Goal: Transaction & Acquisition: Purchase product/service

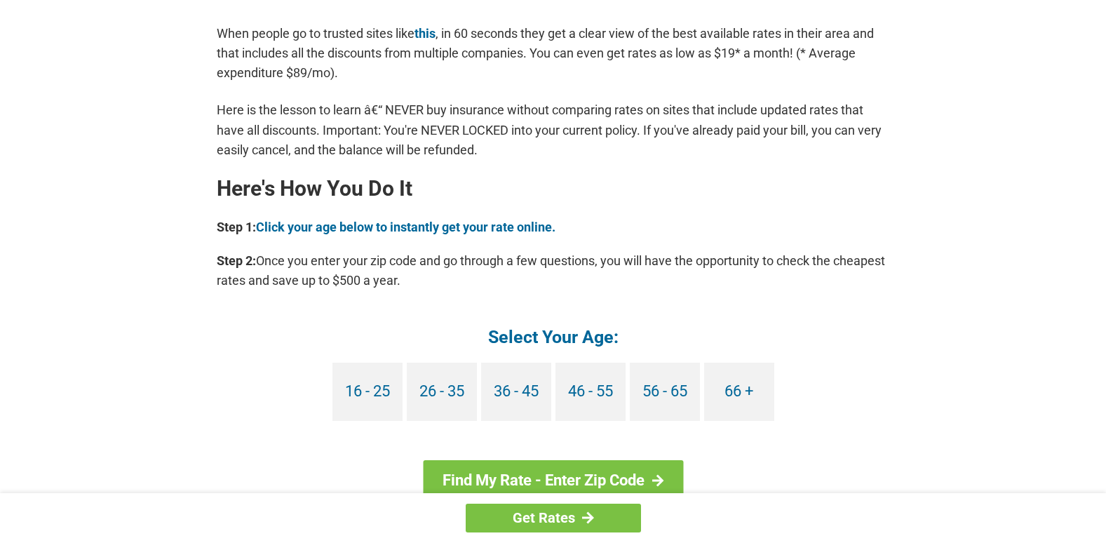
scroll to position [1192, 0]
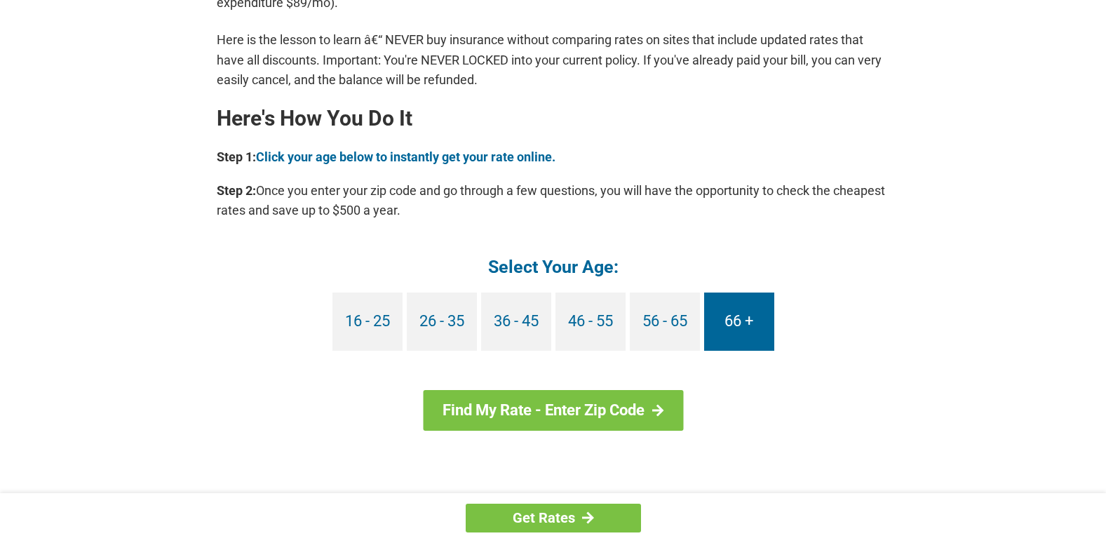
click at [744, 321] on link "66 +" at bounding box center [739, 321] width 70 height 58
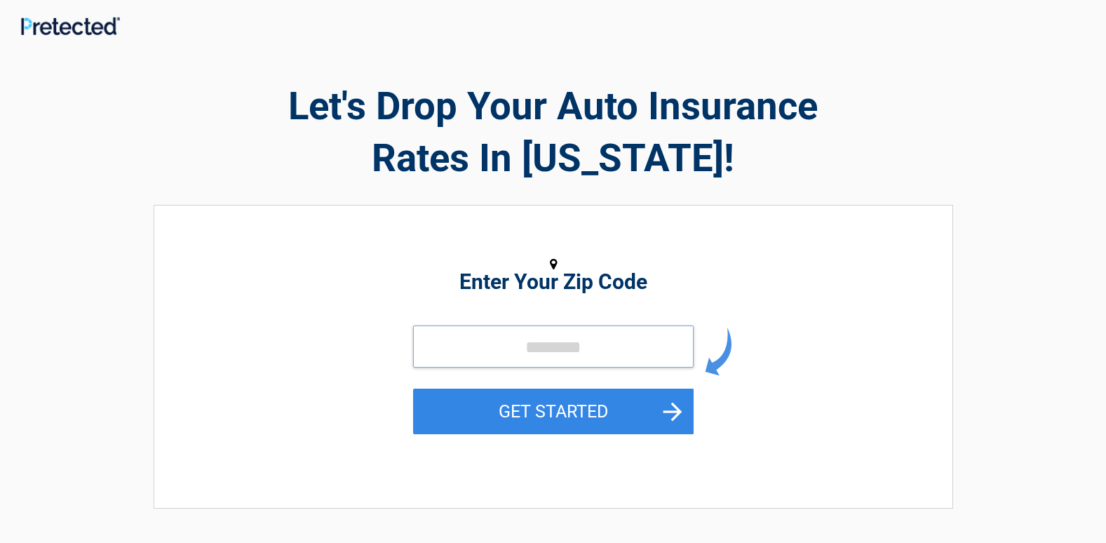
click at [551, 351] on input "tel" at bounding box center [553, 346] width 281 height 42
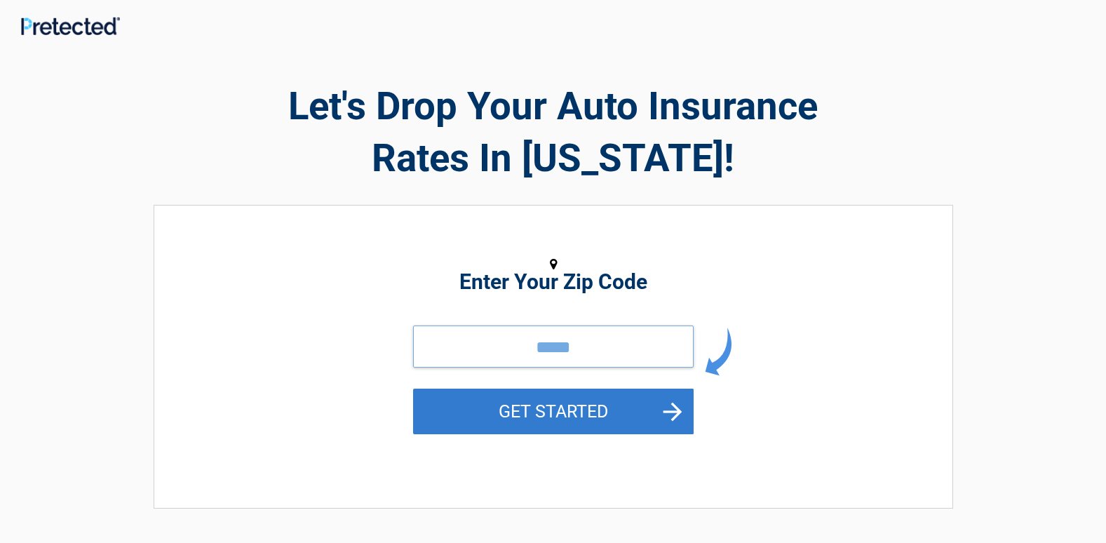
type input "*****"
click at [588, 410] on button "GET STARTED" at bounding box center [553, 412] width 281 height 46
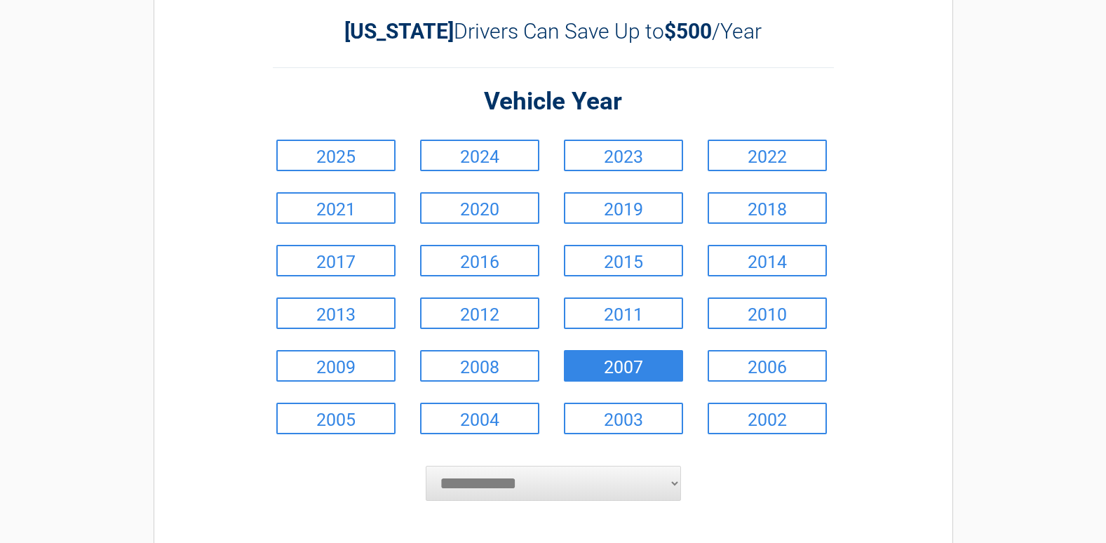
scroll to position [70, 0]
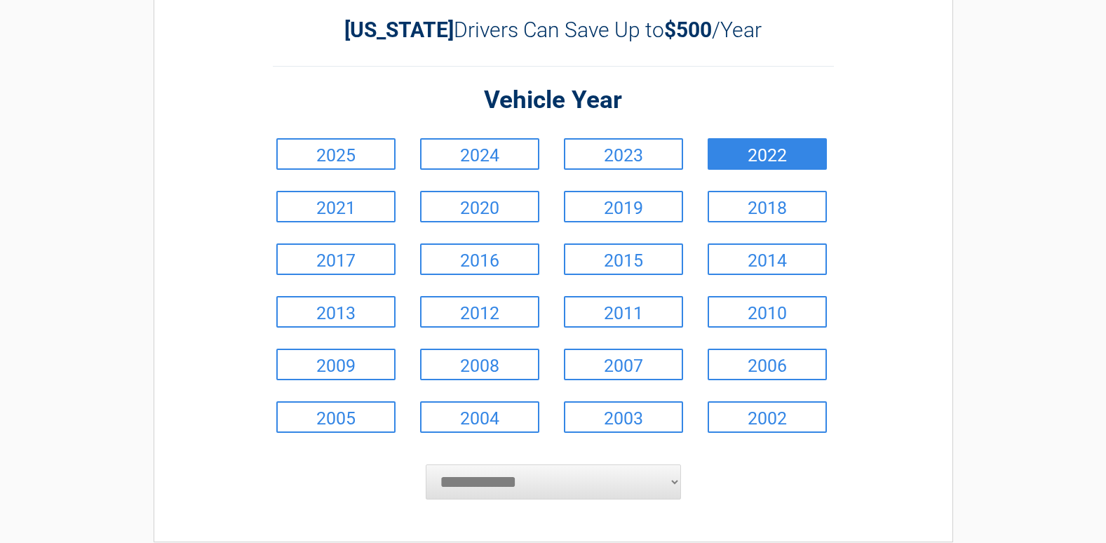
click at [740, 157] on link "2022" at bounding box center [767, 154] width 119 height 32
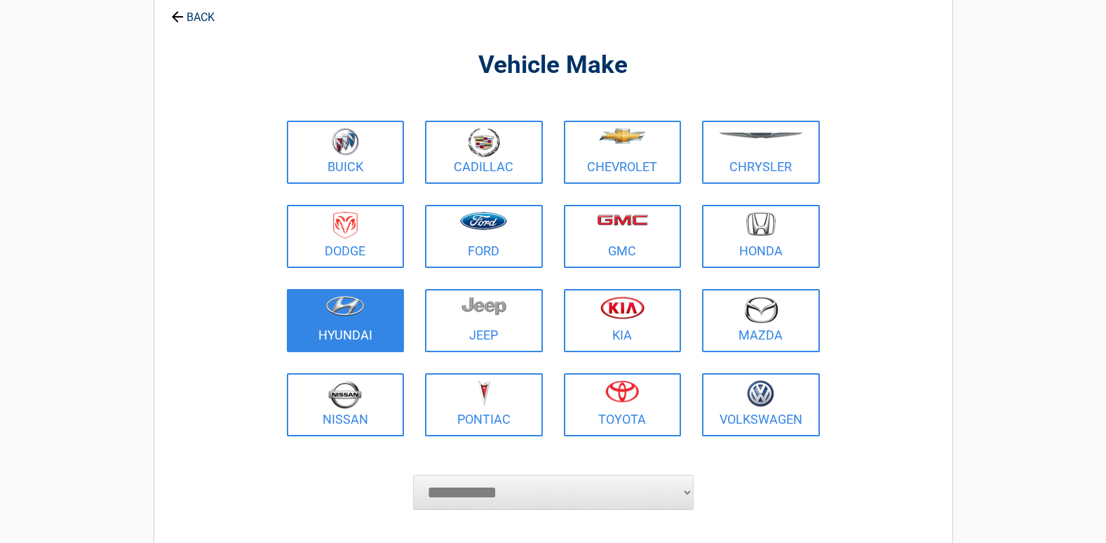
click at [350, 314] on img at bounding box center [344, 306] width 39 height 20
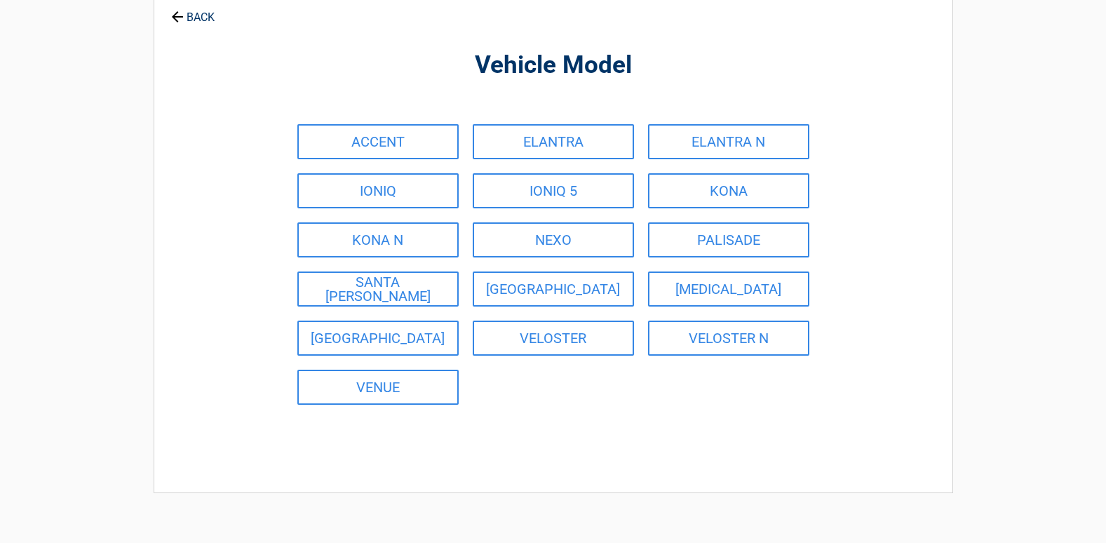
scroll to position [0, 0]
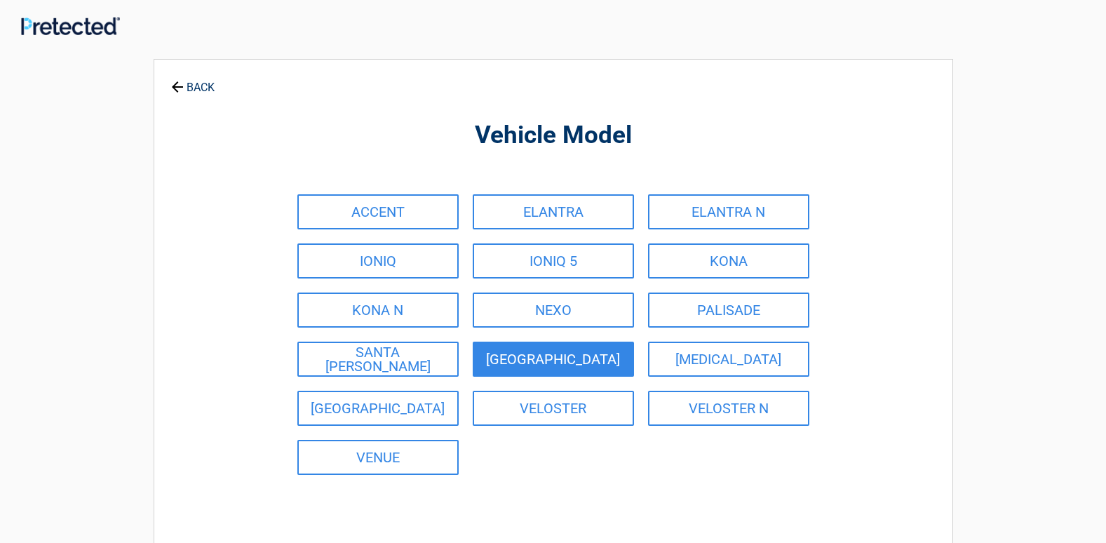
click at [564, 363] on link "[GEOGRAPHIC_DATA]" at bounding box center [553, 359] width 161 height 35
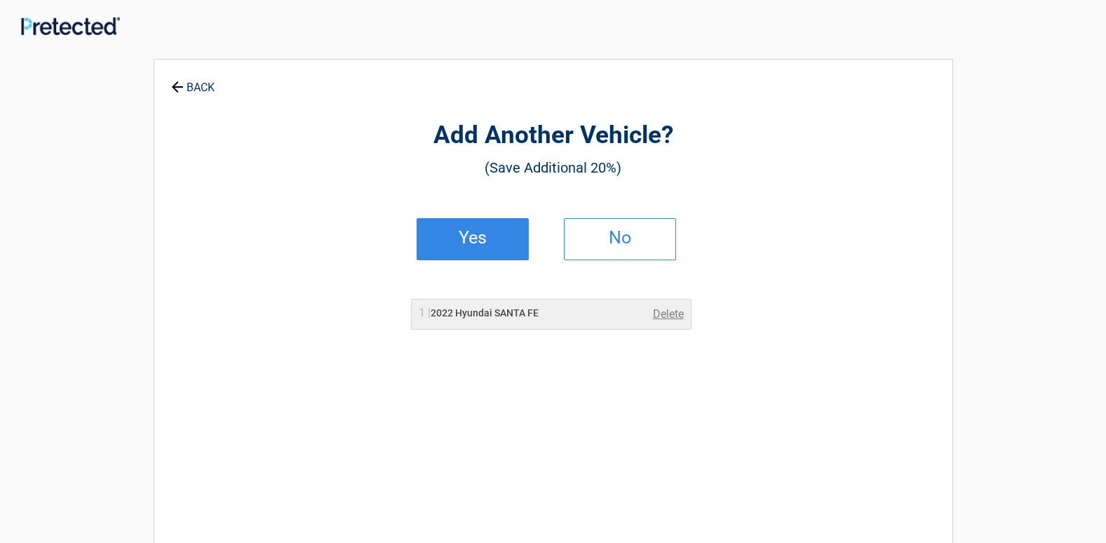
click at [482, 248] on link "Yes" at bounding box center [473, 239] width 112 height 42
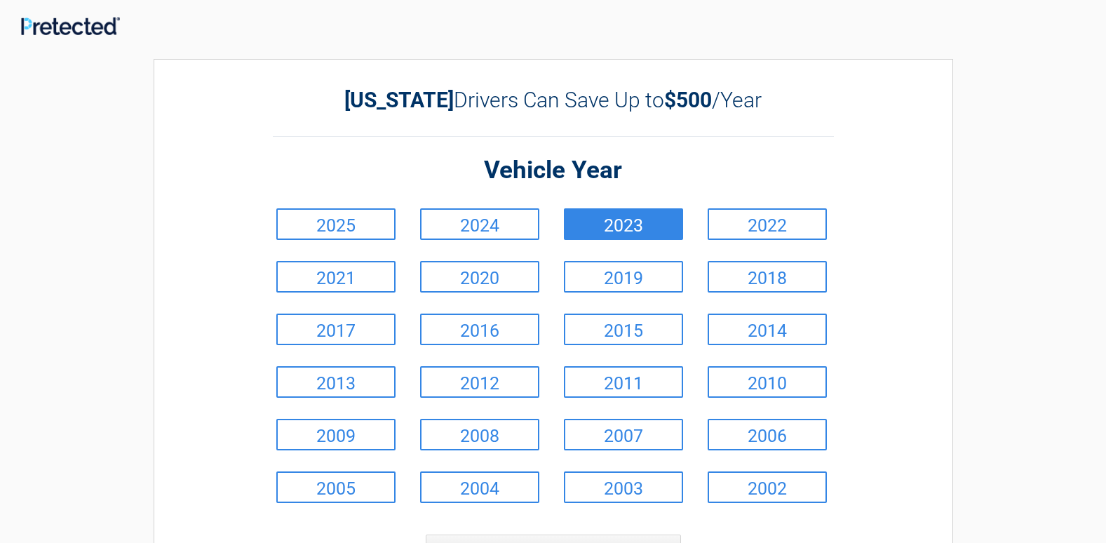
click at [611, 230] on link "2023" at bounding box center [623, 224] width 119 height 32
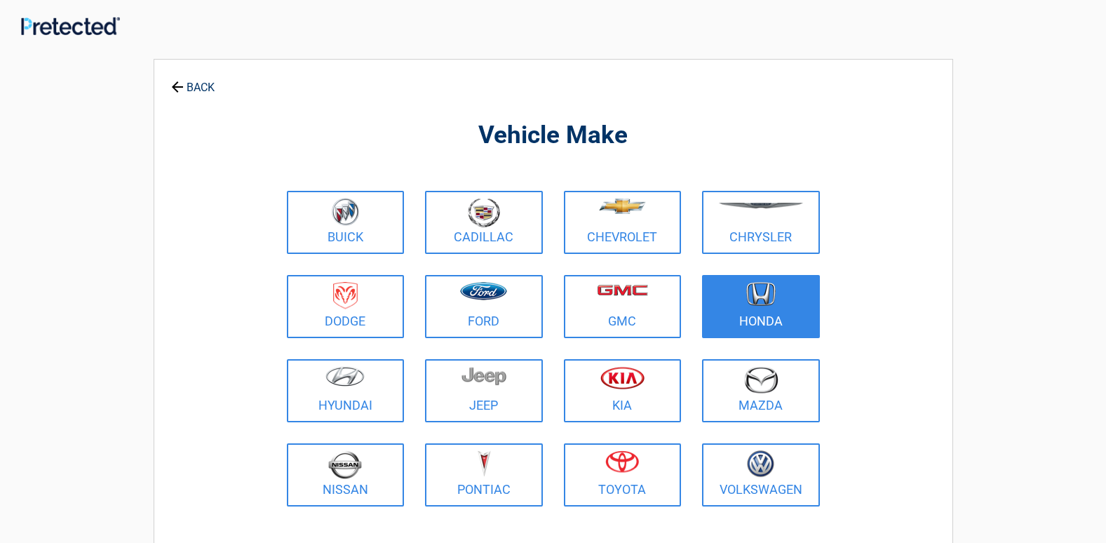
click at [757, 311] on figure at bounding box center [761, 298] width 101 height 32
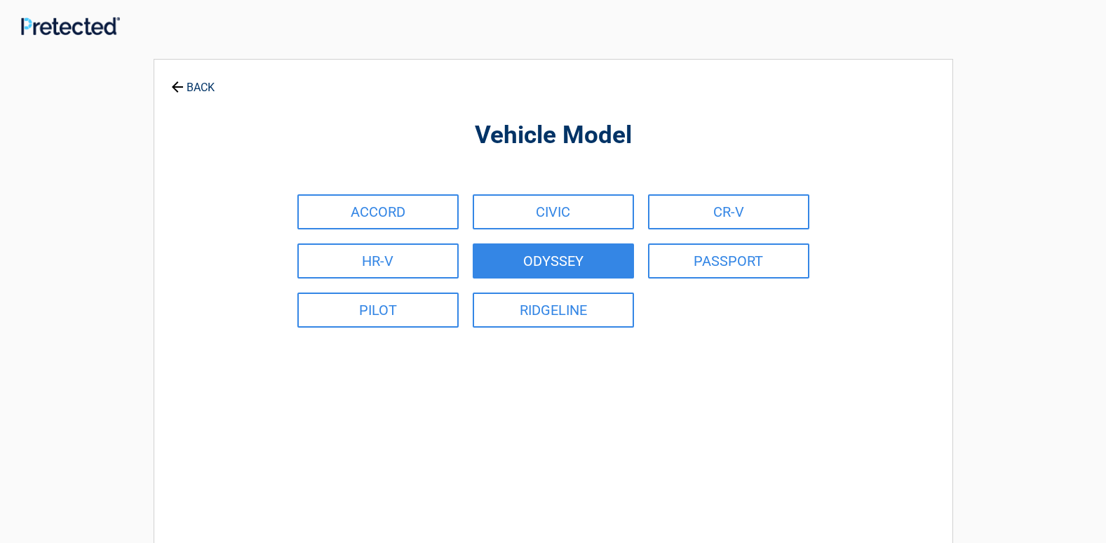
click at [547, 263] on link "ODYSSEY" at bounding box center [553, 260] width 161 height 35
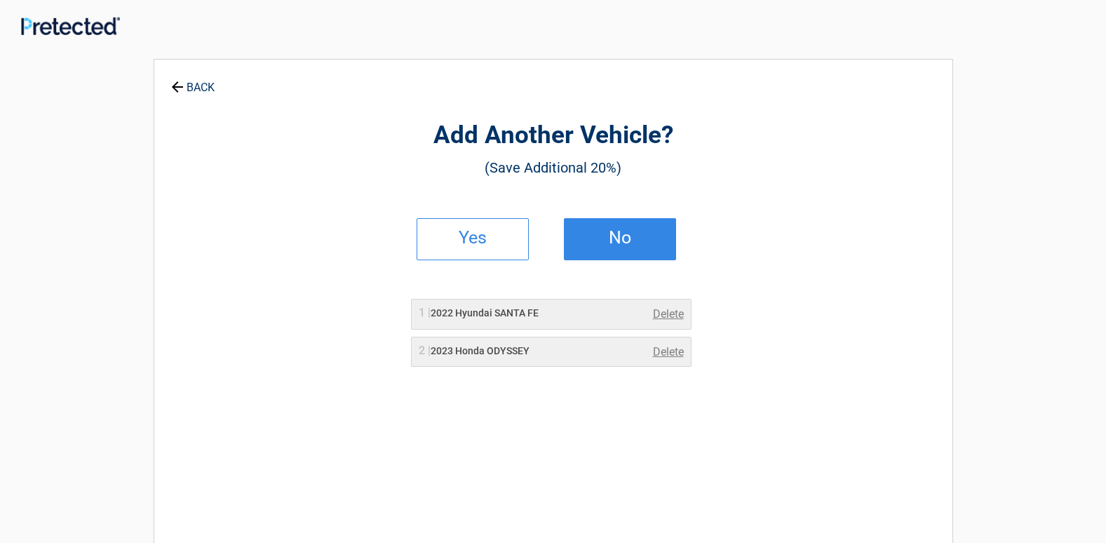
click at [635, 231] on link "No" at bounding box center [620, 239] width 112 height 42
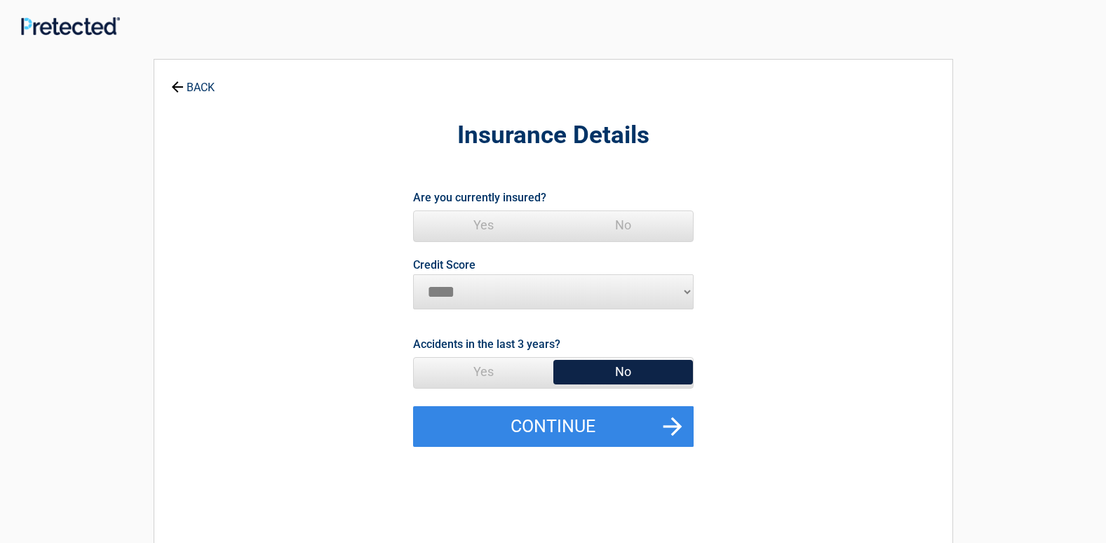
click at [469, 224] on span "Yes" at bounding box center [484, 225] width 140 height 28
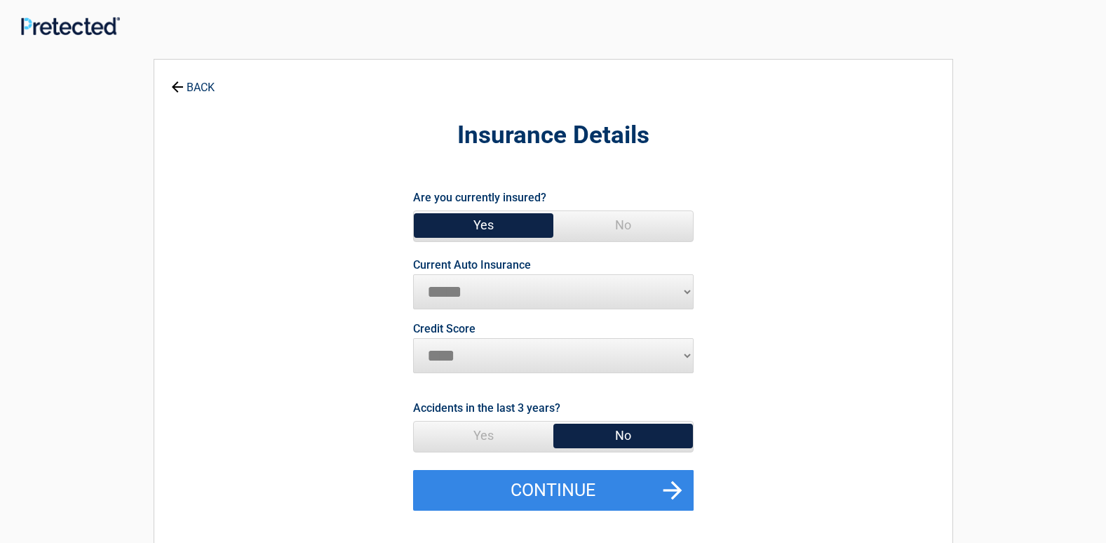
click at [489, 426] on span "Yes" at bounding box center [484, 436] width 140 height 28
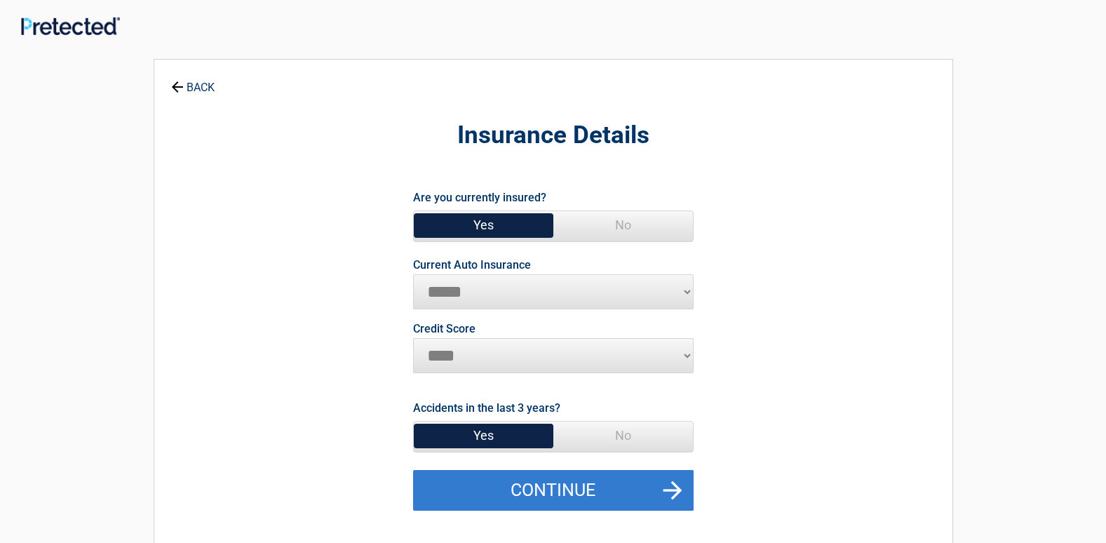
click at [579, 490] on button "Continue" at bounding box center [553, 490] width 281 height 41
